Goal: Check status: Check status

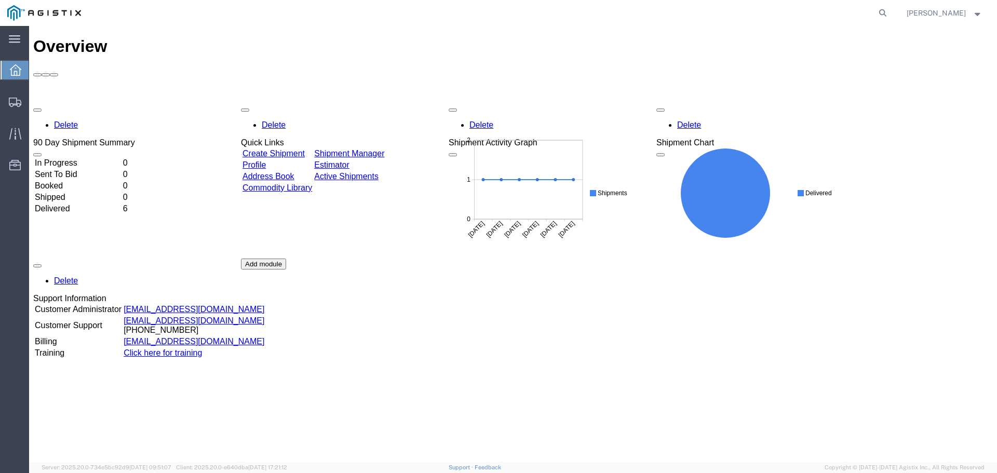
click at [78, 124] on div "Delete 90 Day Shipment Summary In Progress 0 Sent To Bid 0 Booked 0 Shipped 0 D…" at bounding box center [513, 259] width 960 height 312
click at [78, 181] on td "Booked" at bounding box center [77, 186] width 87 height 10
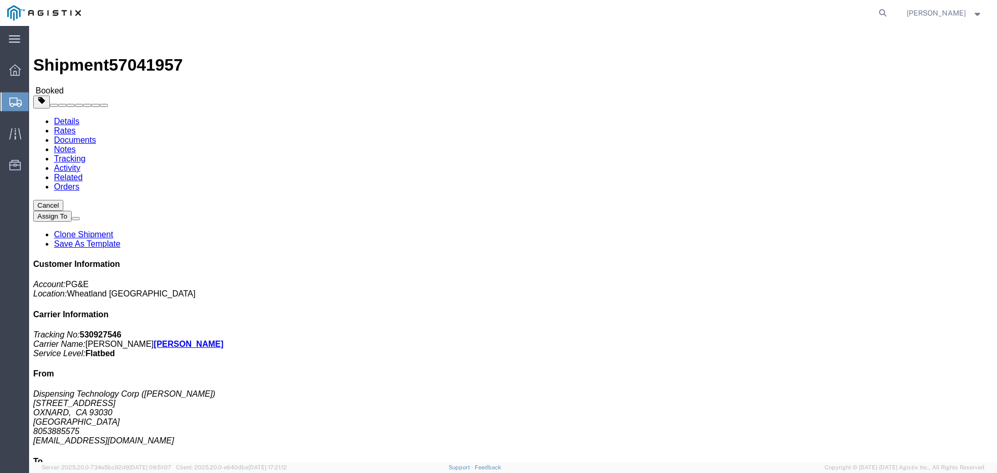
click div "Leg 1 - Truckload Number of trucks: 1"
click link "Activity"
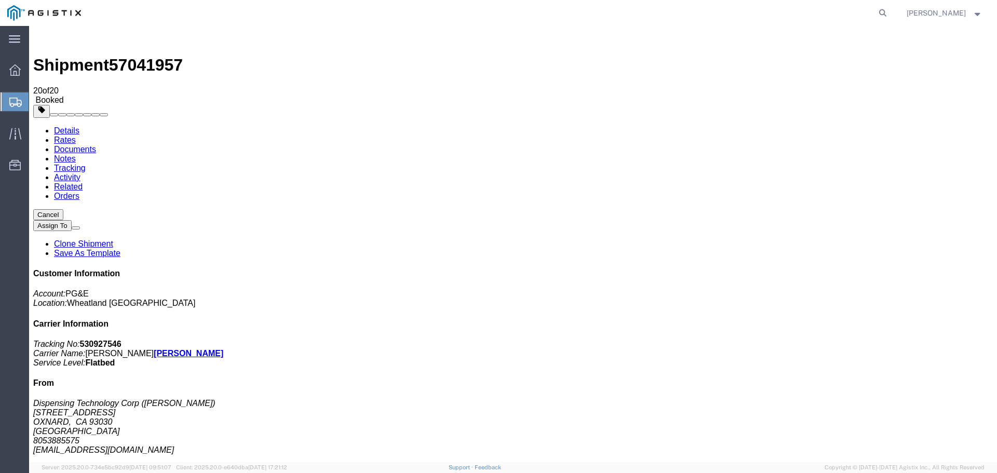
click at [46, 34] on img at bounding box center [39, 36] width 12 height 12
